Goal: Ask a question

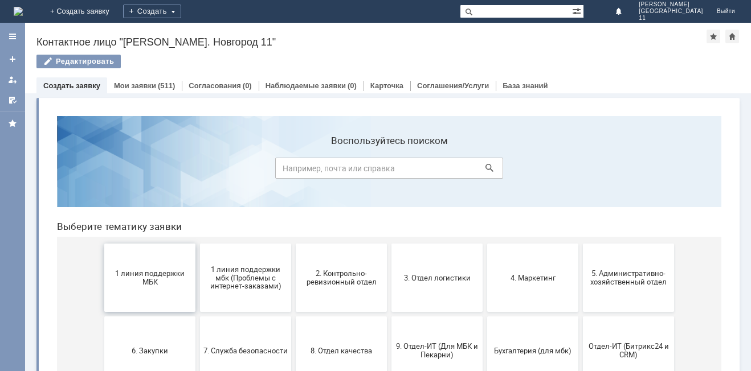
click at [157, 276] on span "1 линия поддержки МБК" at bounding box center [150, 277] width 84 height 17
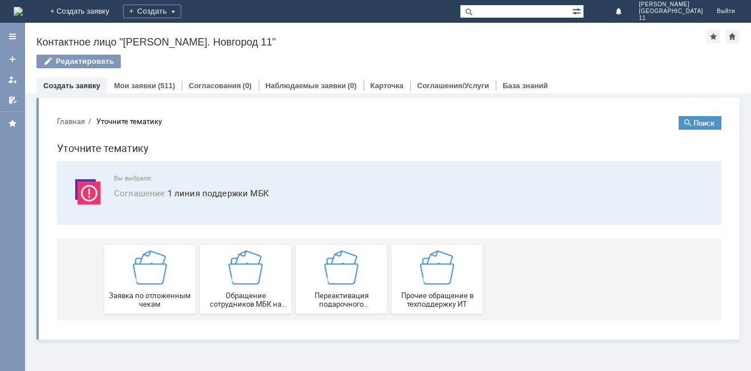
click at [157, 276] on img at bounding box center [150, 268] width 34 height 34
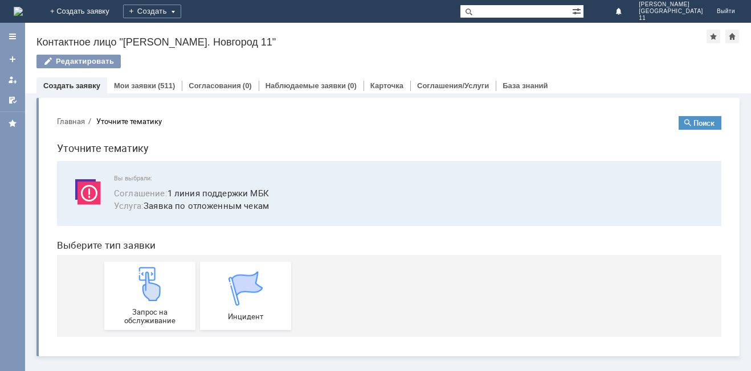
click at [157, 276] on img at bounding box center [150, 284] width 34 height 34
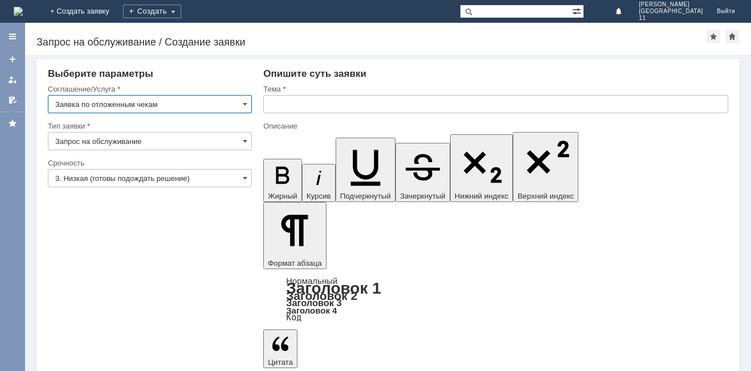
click at [295, 100] on input "text" at bounding box center [495, 104] width 465 height 18
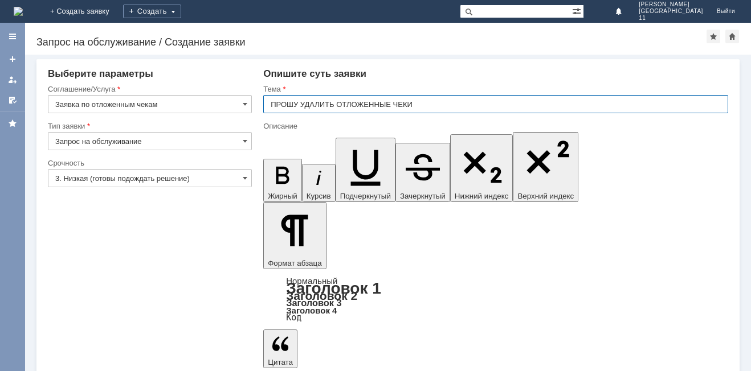
type input "ПРОШУ УДАЛИТЬ ОТЛОЖЕННЫЕ ЧЕКИ"
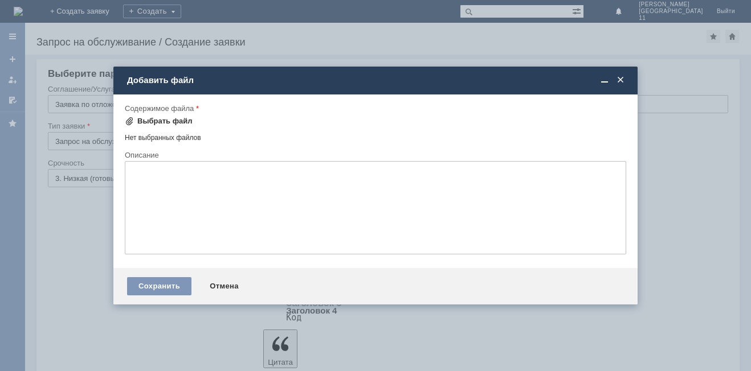
click at [179, 122] on div "Выбрать файл" at bounding box center [164, 121] width 55 height 9
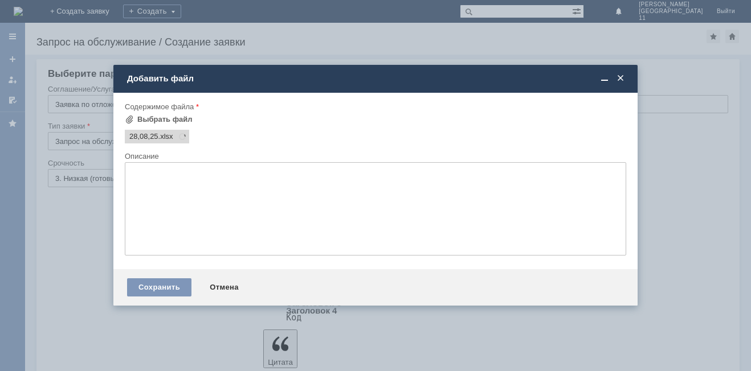
scroll to position [0, 0]
click at [157, 284] on div "Сохранить" at bounding box center [159, 288] width 64 height 18
